Goal: Find specific page/section: Find specific page/section

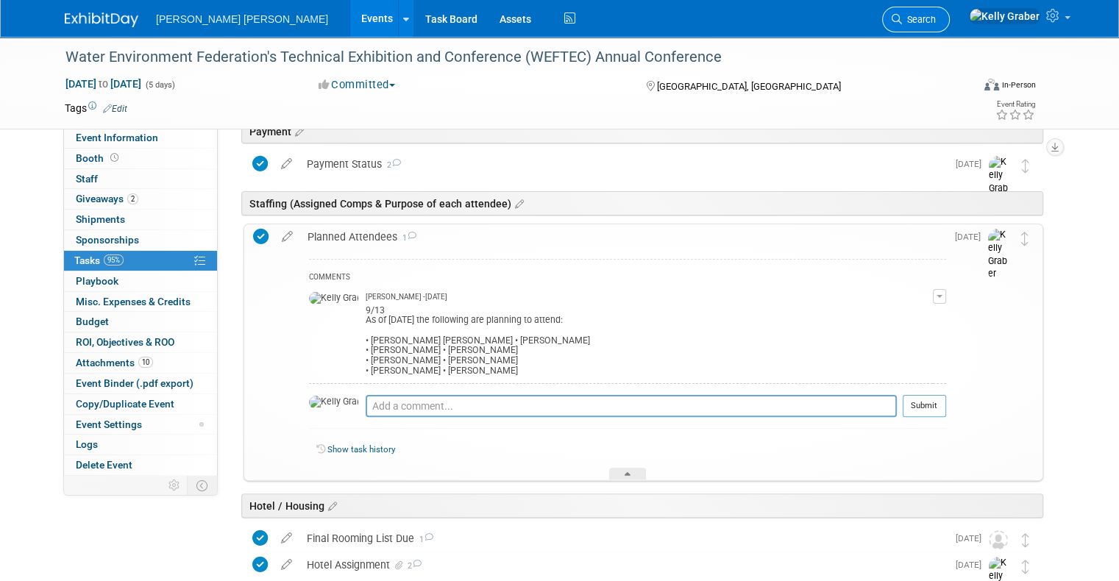
click at [936, 18] on span "Search" at bounding box center [919, 19] width 34 height 11
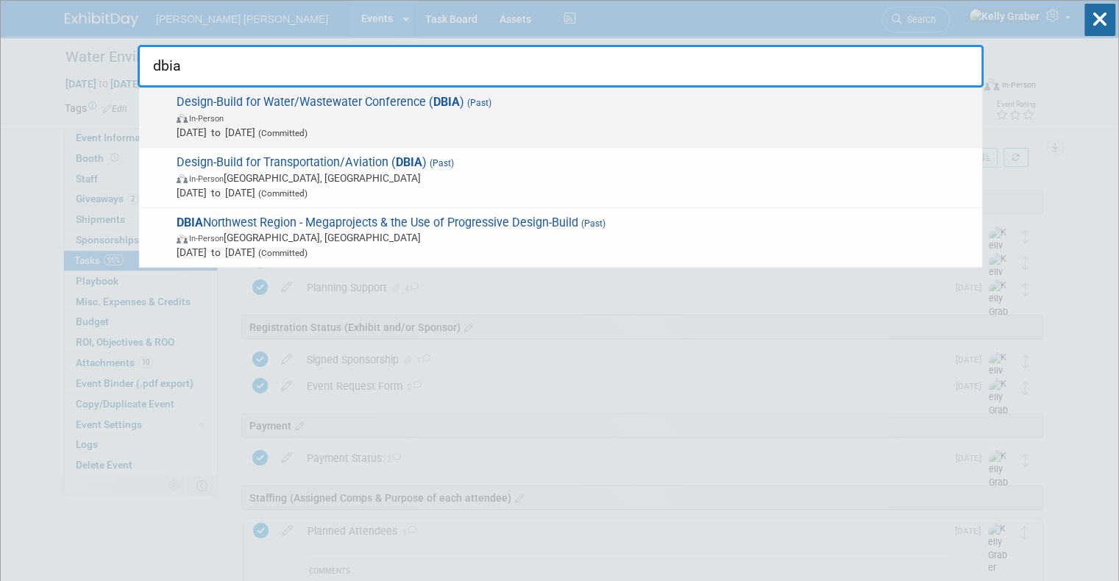
type input "dbia"
click at [244, 122] on span "In-Person" at bounding box center [576, 117] width 798 height 15
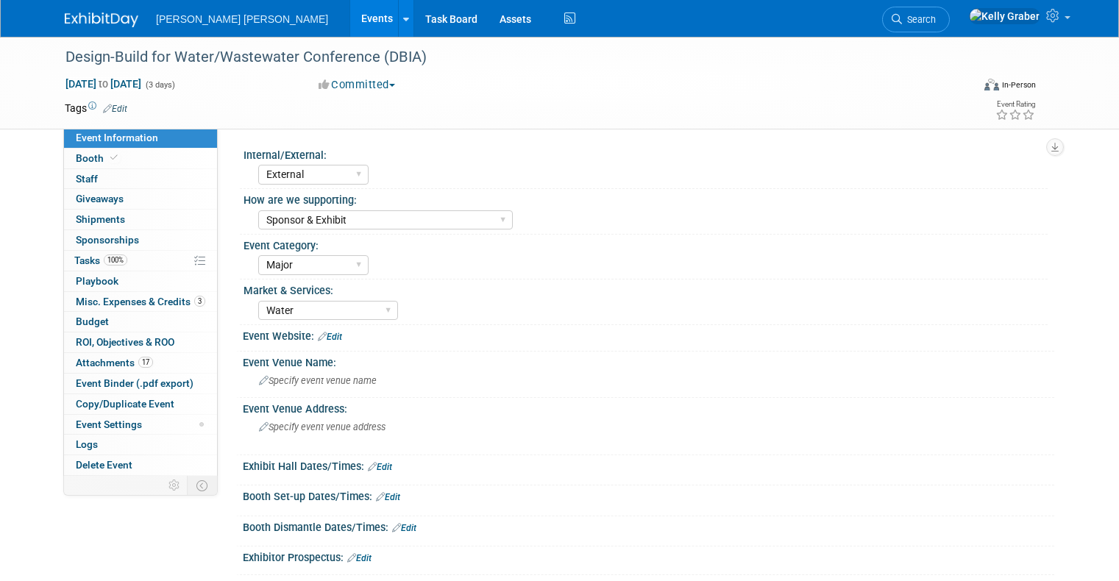
select select "External"
select select "Sponsor & Exhibit"
select select "Major"
select select "Water"
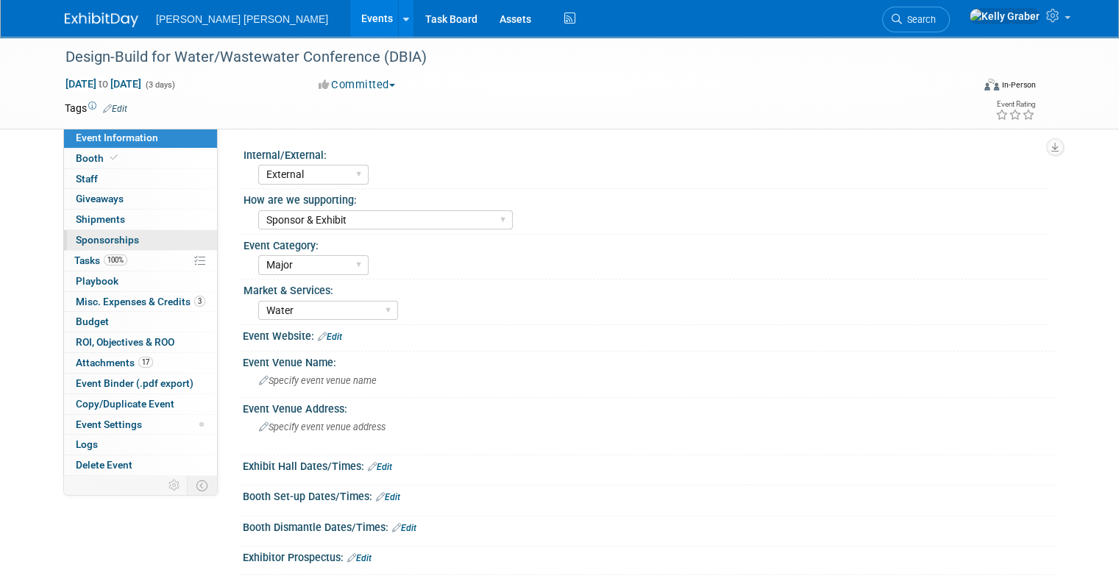
click at [96, 238] on span "Sponsorships 0" at bounding box center [107, 240] width 63 height 12
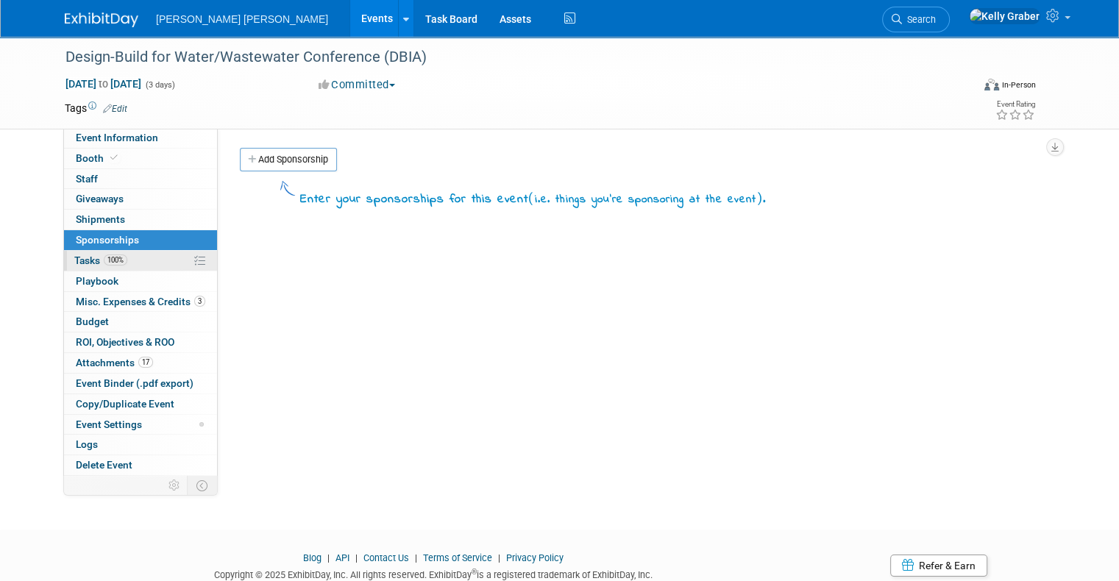
click at [74, 257] on span "Tasks 100%" at bounding box center [100, 261] width 53 height 12
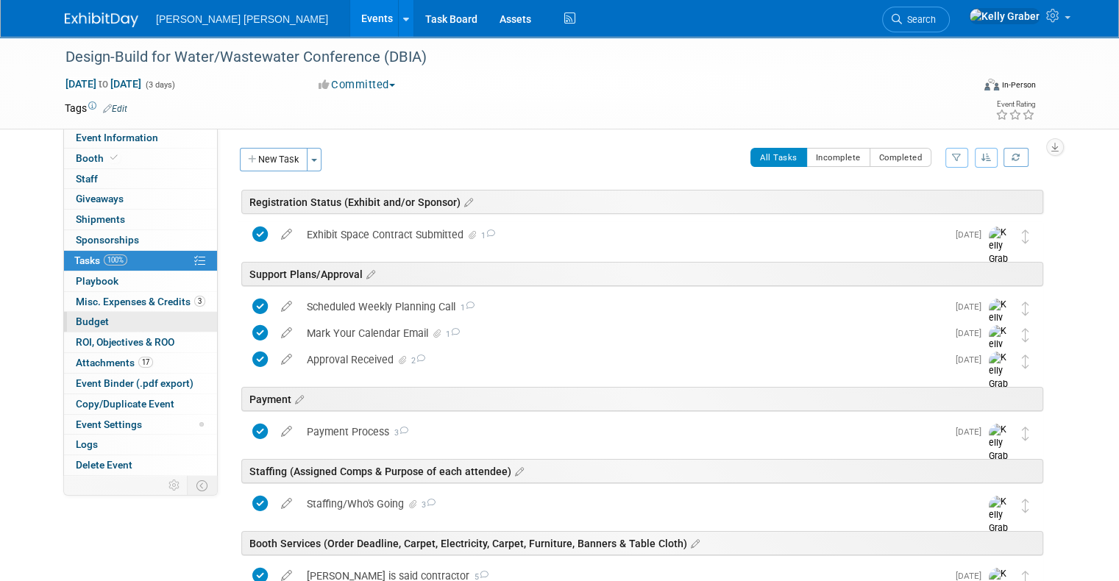
click at [85, 317] on span "Budget" at bounding box center [92, 322] width 33 height 12
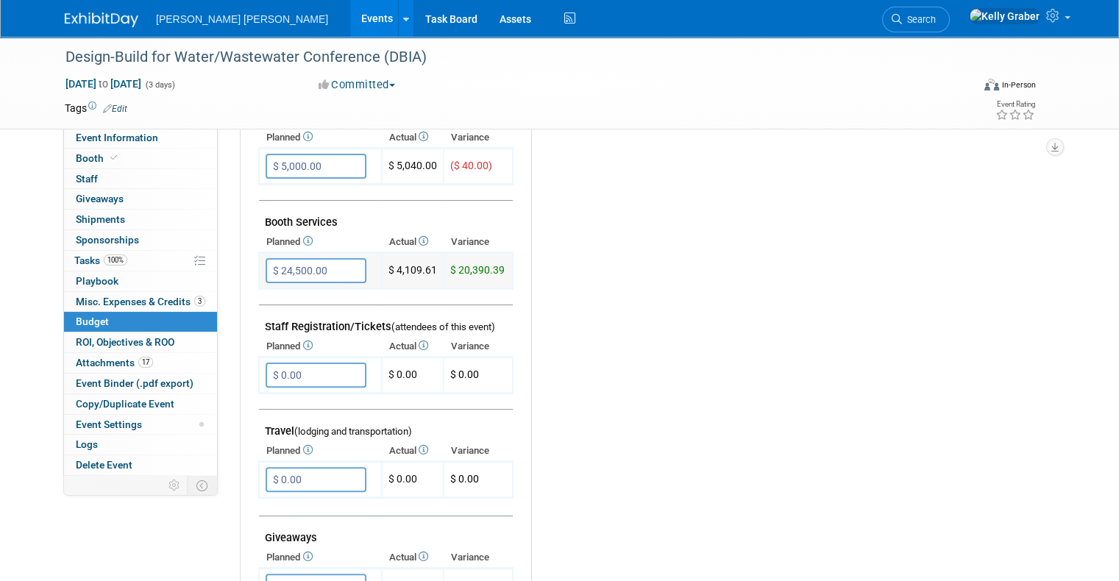
scroll to position [294, 0]
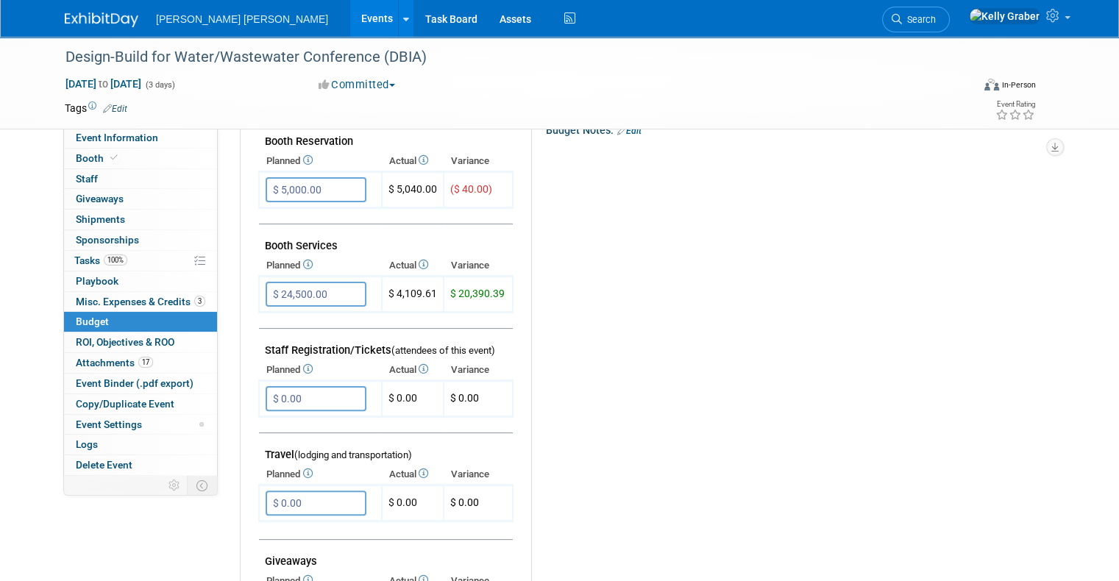
click at [936, 22] on span "Search" at bounding box center [919, 19] width 34 height 11
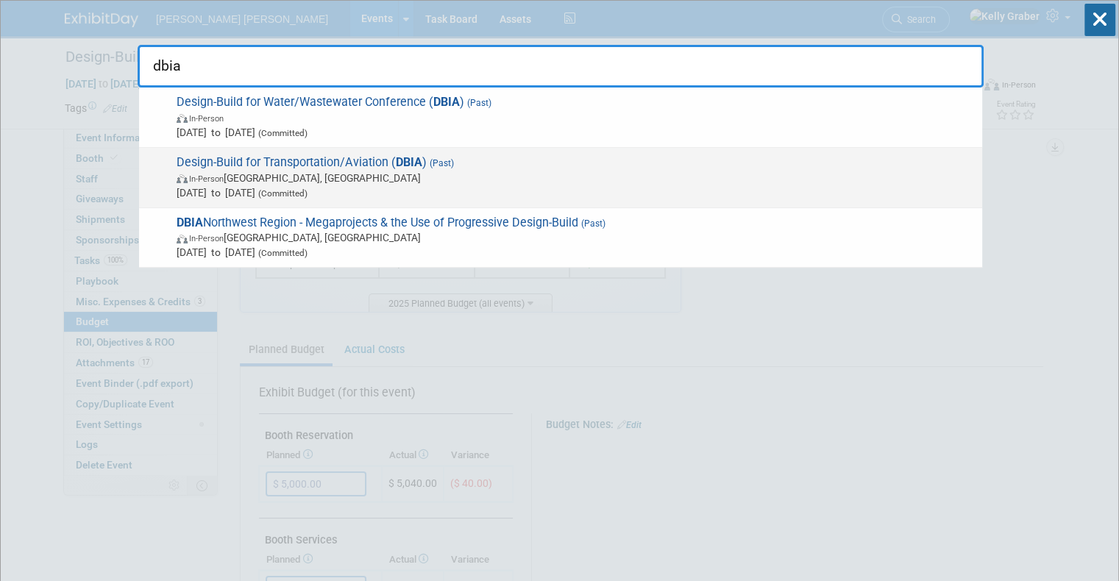
type input "dbia"
click at [347, 159] on span "Design-Build for Transportation/Aviation ( DBIA ) (Past) In-Person [GEOGRAPHIC_…" at bounding box center [573, 177] width 803 height 45
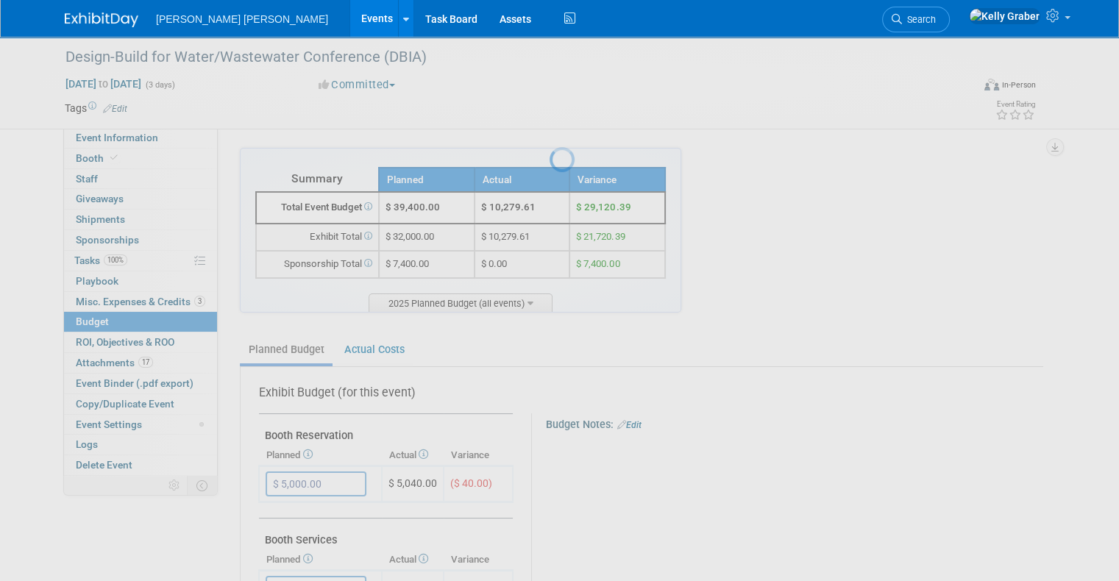
click at [550, 159] on div at bounding box center [560, 290] width 21 height 581
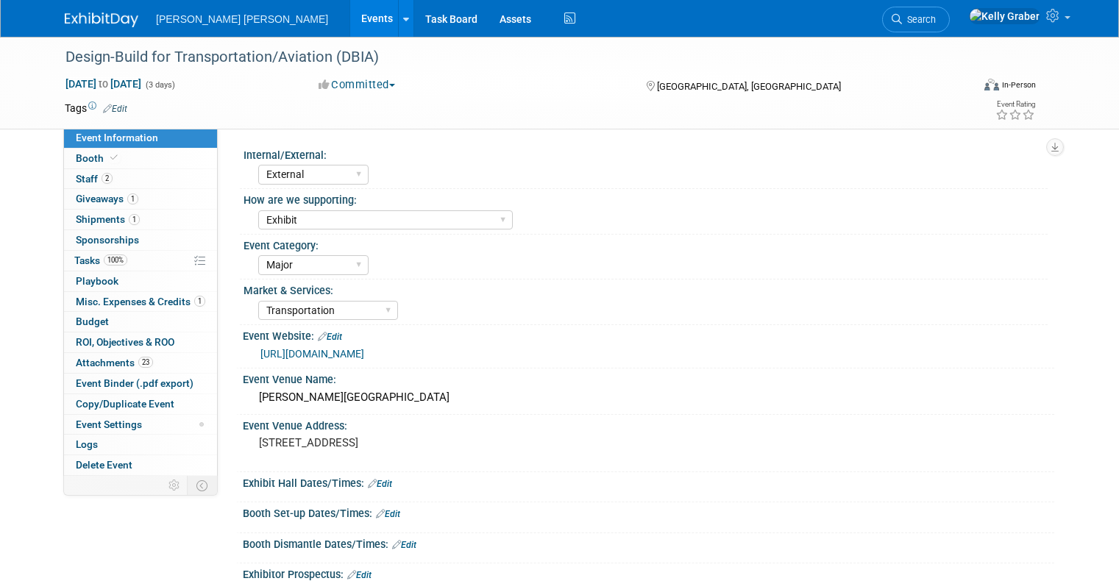
select select "External"
select select "Exhibit"
select select "Major"
select select "Transportation"
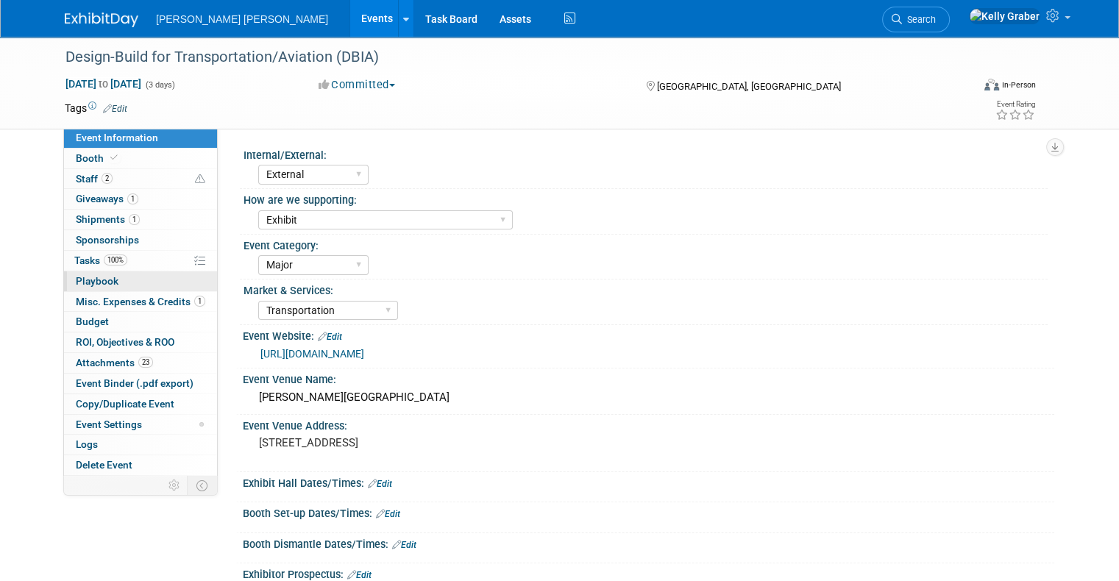
click at [79, 277] on span "Playbook 0" at bounding box center [97, 281] width 43 height 12
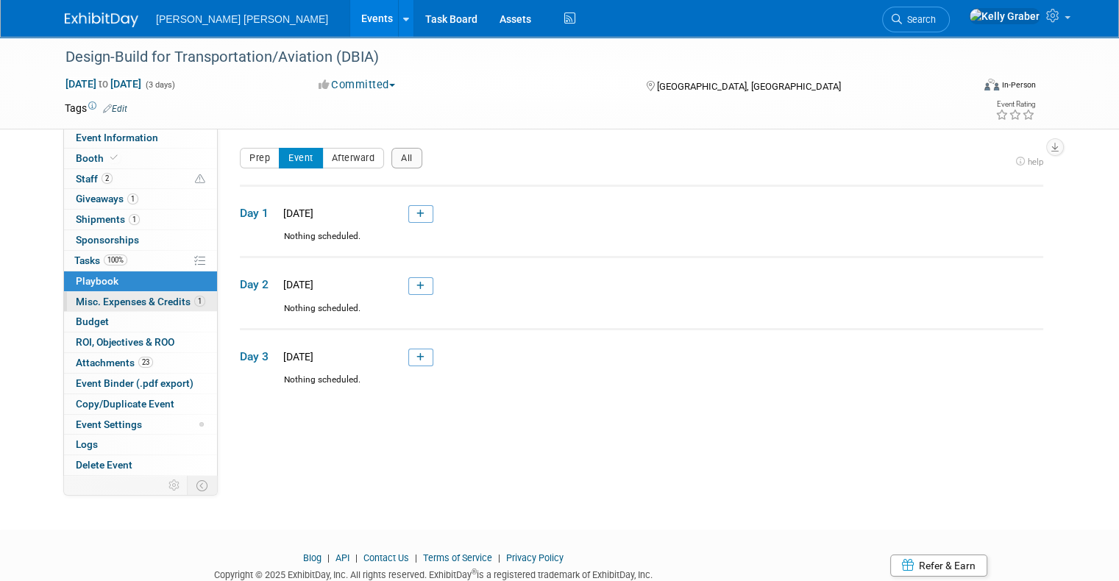
click at [94, 296] on span "Misc. Expenses & Credits 1" at bounding box center [140, 302] width 129 height 12
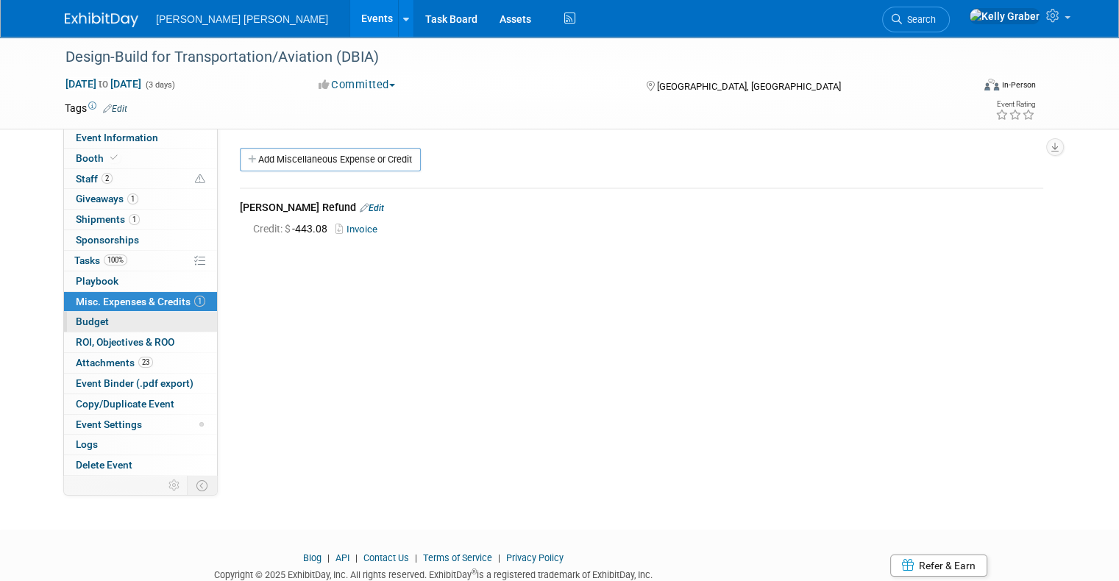
click at [77, 324] on span "Budget" at bounding box center [92, 322] width 33 height 12
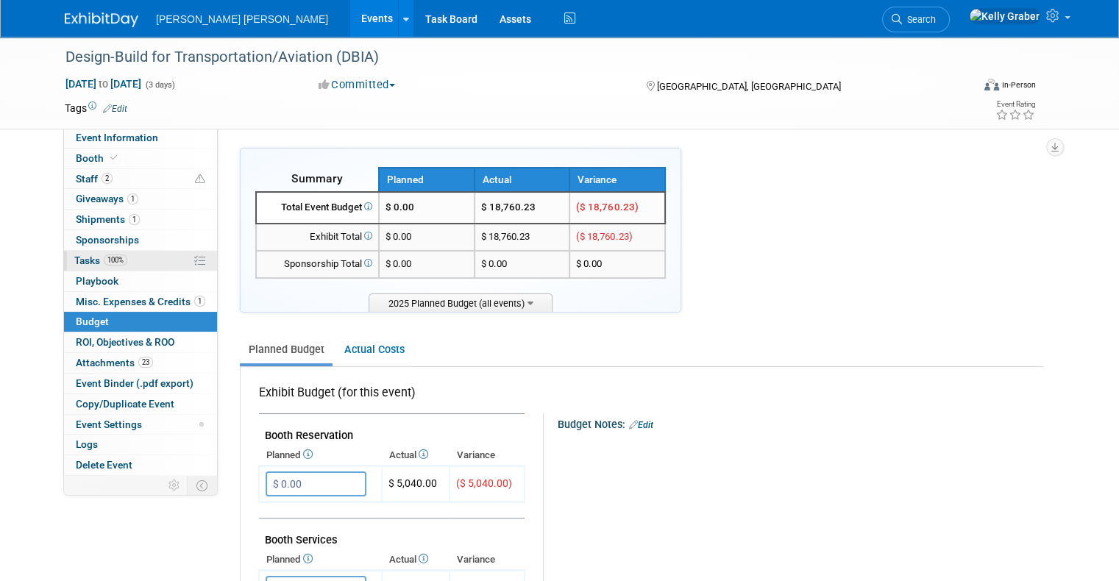
click at [78, 258] on span "Tasks 100%" at bounding box center [100, 261] width 53 height 12
